Goal: Task Accomplishment & Management: Use online tool/utility

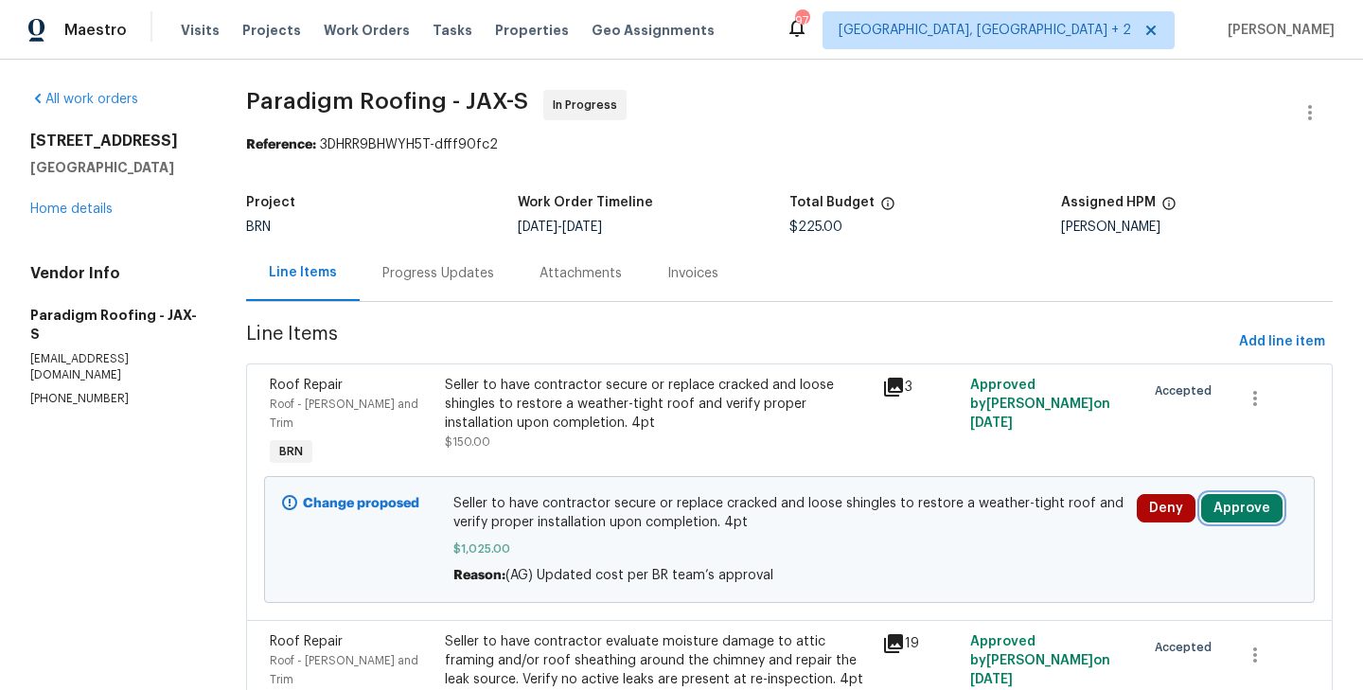
click at [1228, 494] on button "Approve" at bounding box center [1241, 508] width 81 height 28
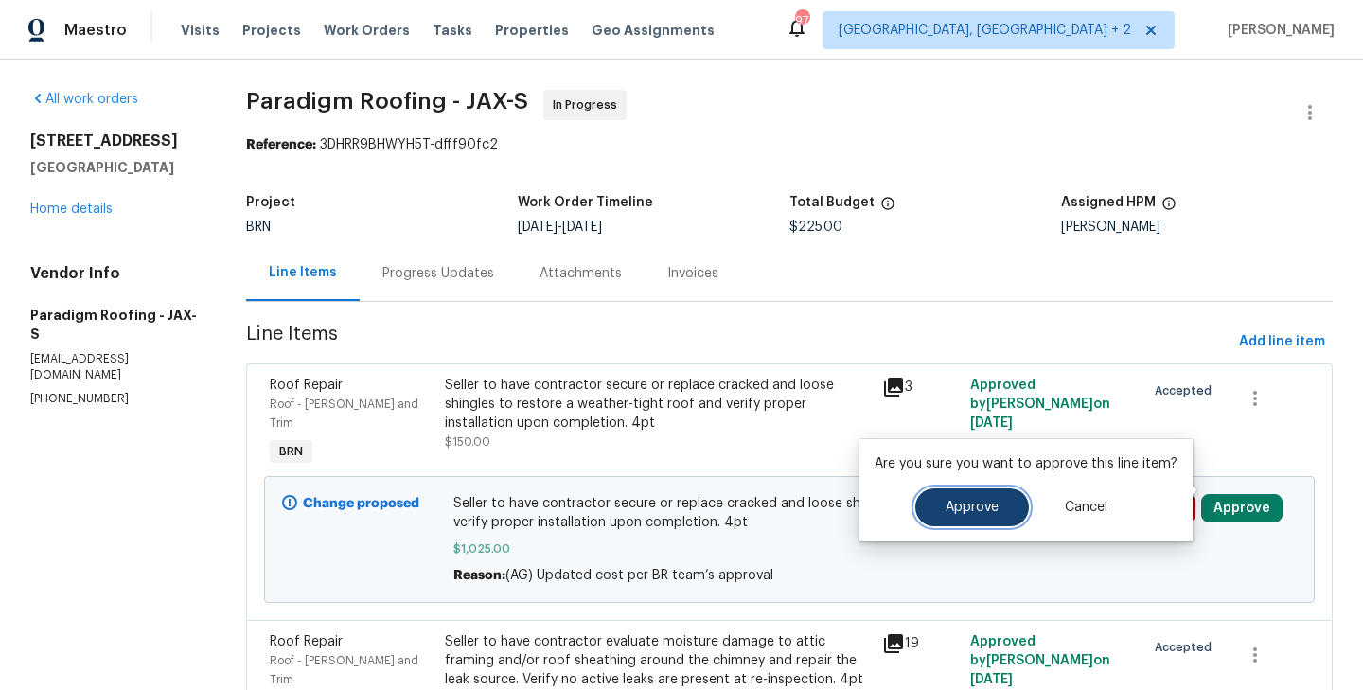
click at [981, 509] on span "Approve" at bounding box center [972, 508] width 53 height 14
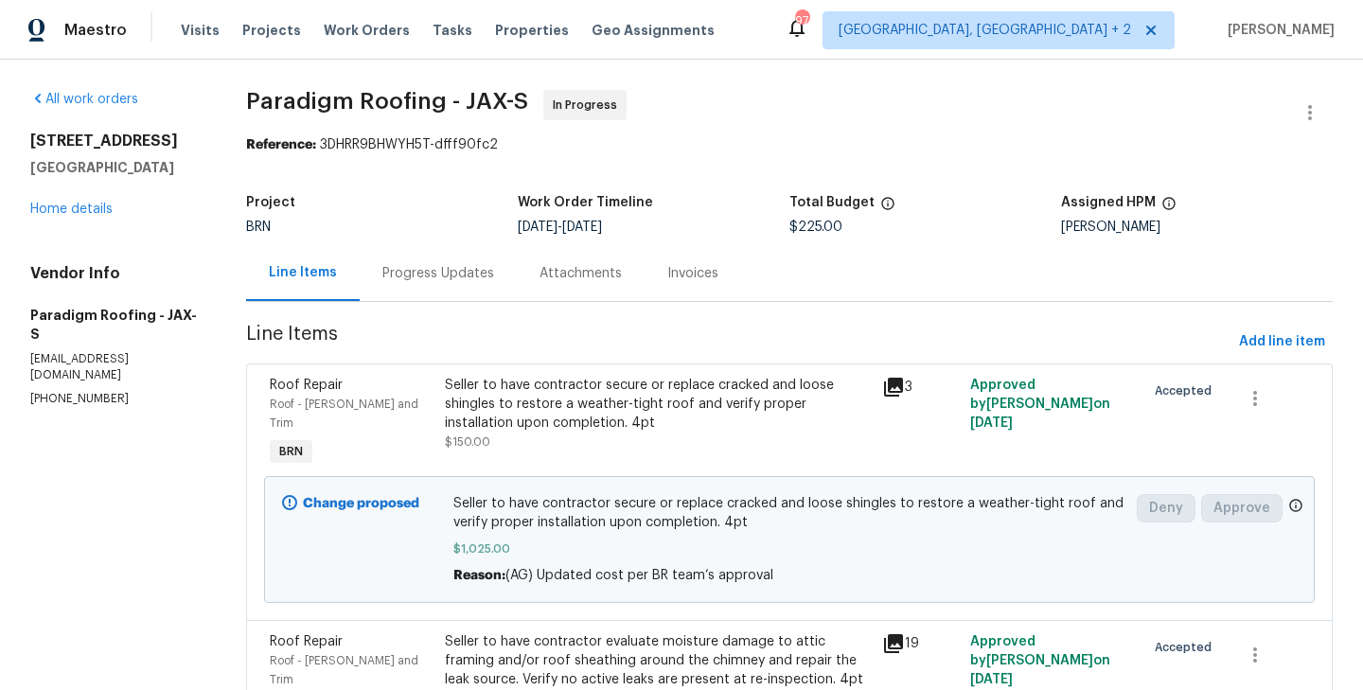
scroll to position [88, 0]
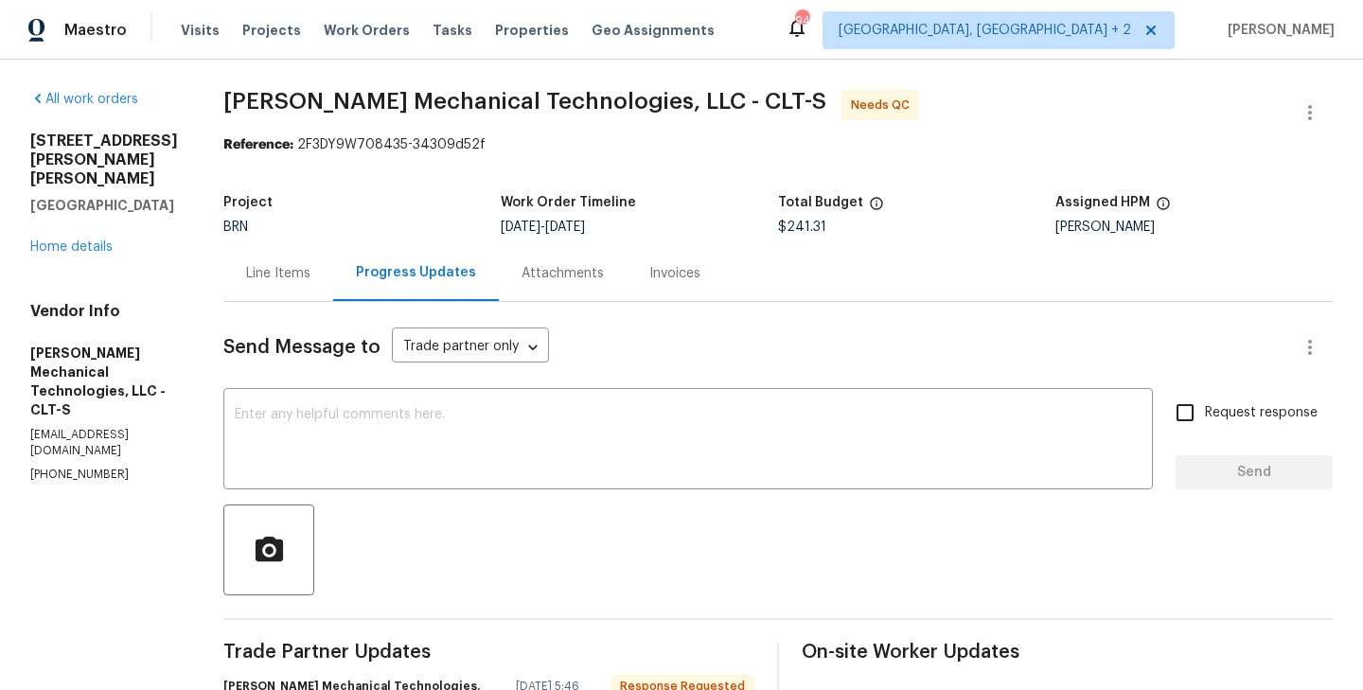
click at [288, 274] on div "Line Items" at bounding box center [278, 273] width 64 height 19
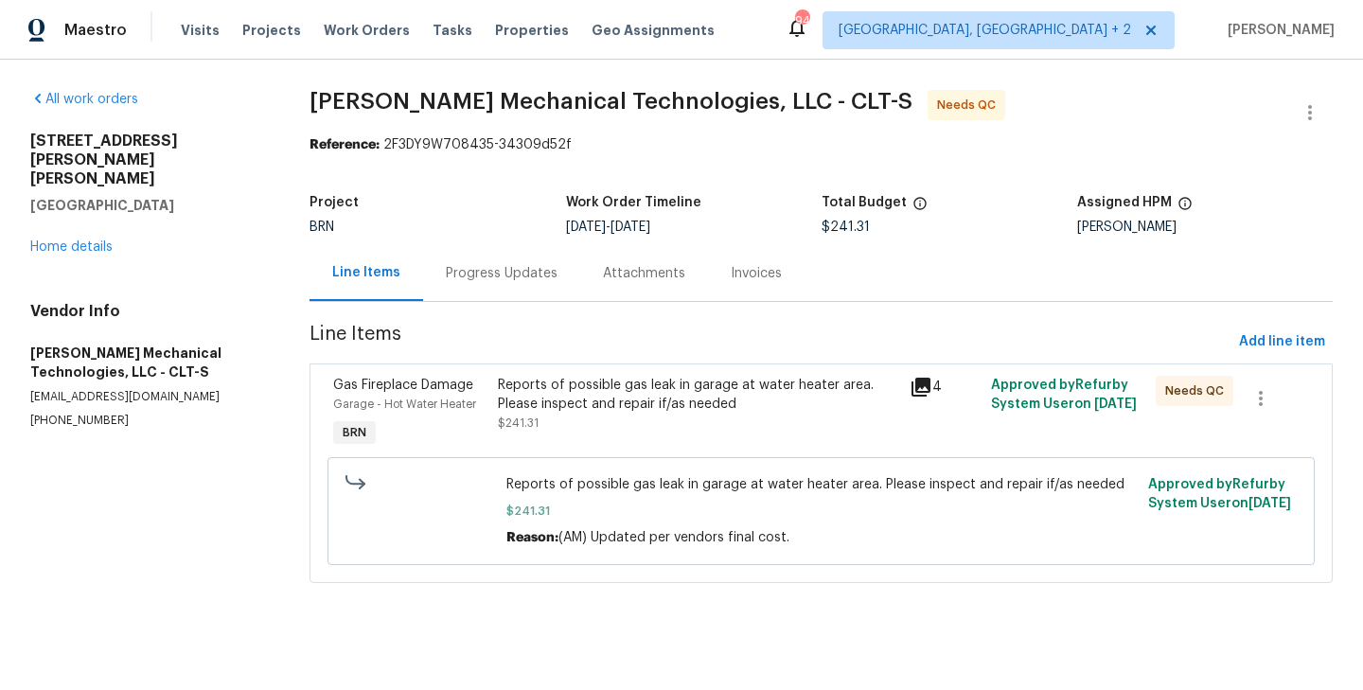
click at [503, 409] on div "Reports of possible gas leak in garage at water heater area. Please inspect and…" at bounding box center [697, 395] width 399 height 38
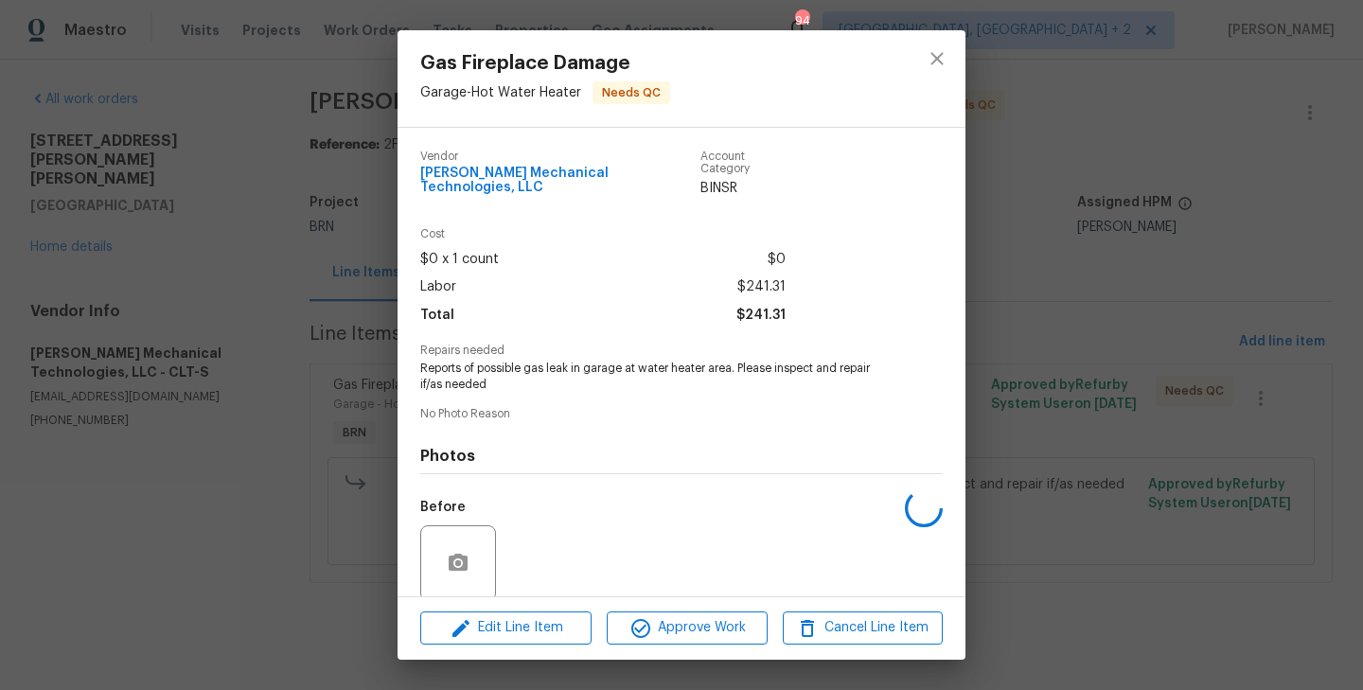
scroll to position [134, 0]
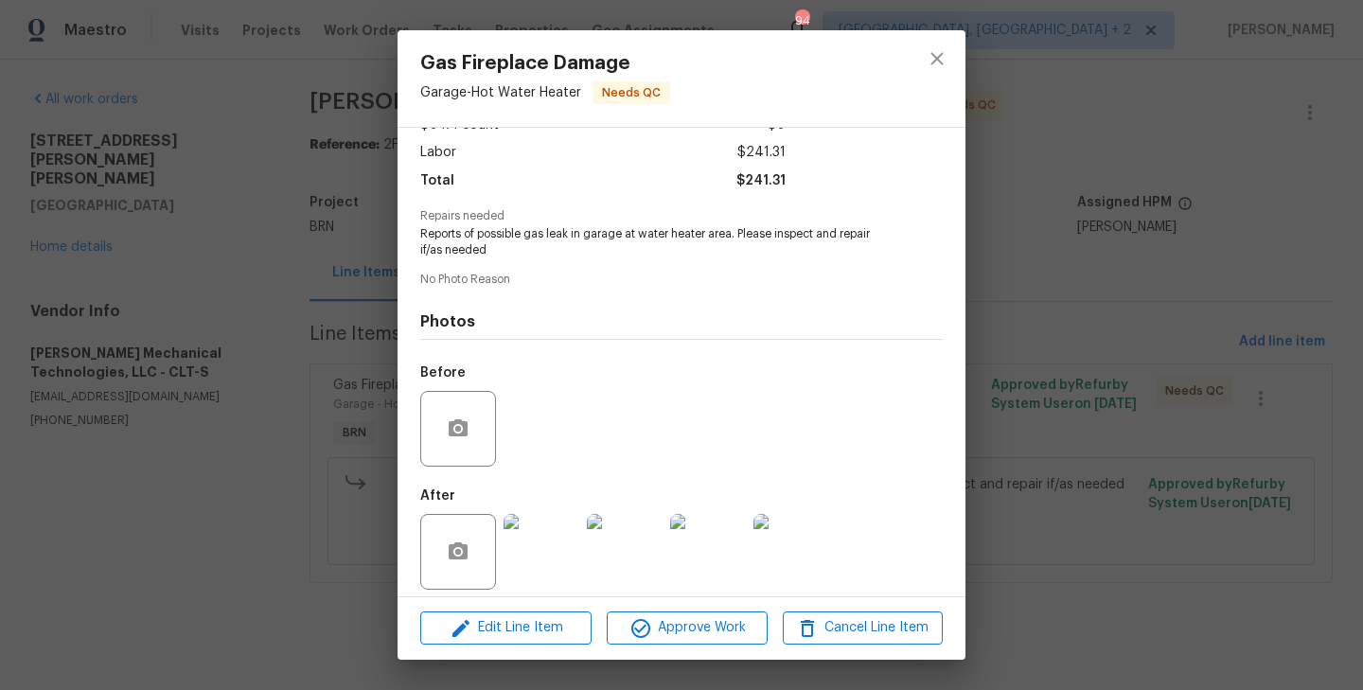
click at [544, 532] on img at bounding box center [542, 552] width 76 height 76
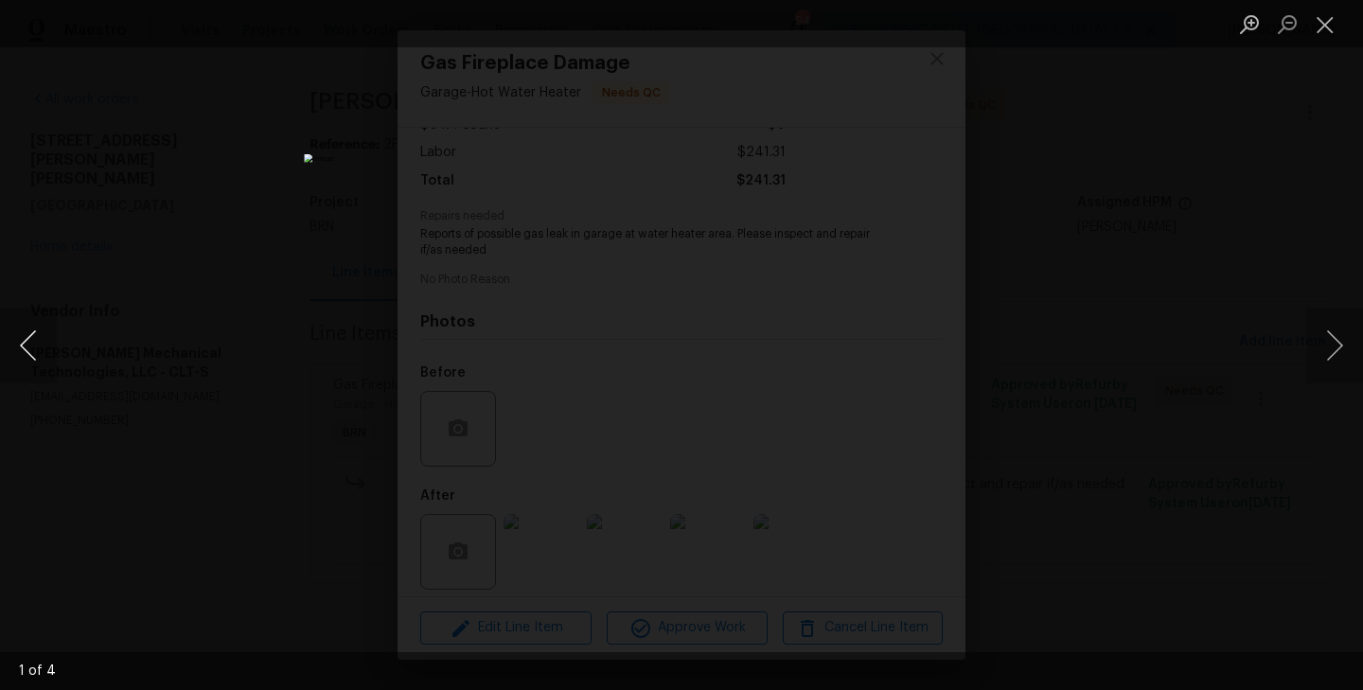
click at [39, 336] on button "Previous image" at bounding box center [28, 346] width 57 height 76
click at [31, 346] on button "Previous image" at bounding box center [28, 346] width 57 height 76
